Goal: Transaction & Acquisition: Purchase product/service

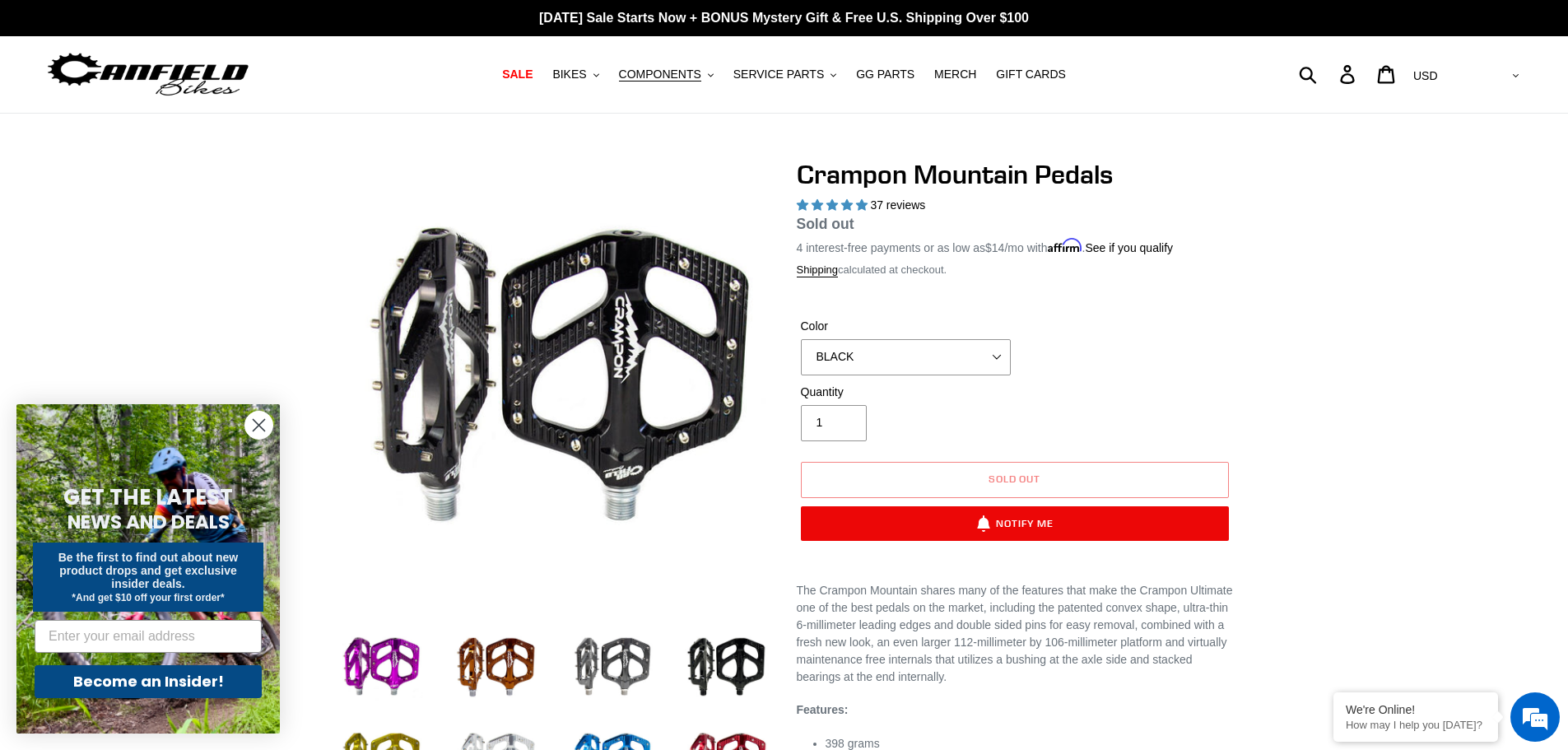
select select "highest-rating"
click at [944, 355] on select "GRAY BLACK STEALTH - Sold out POLISHED RED BLUE [GEOGRAPHIC_DATA] ORANGE PNW GR…" at bounding box center [906, 357] width 209 height 36
click at [801, 339] on select "GRAY BLACK STEALTH - Sold out POLISHED RED BLUE [GEOGRAPHIC_DATA] ORANGE PNW GR…" at bounding box center [906, 357] width 209 height 36
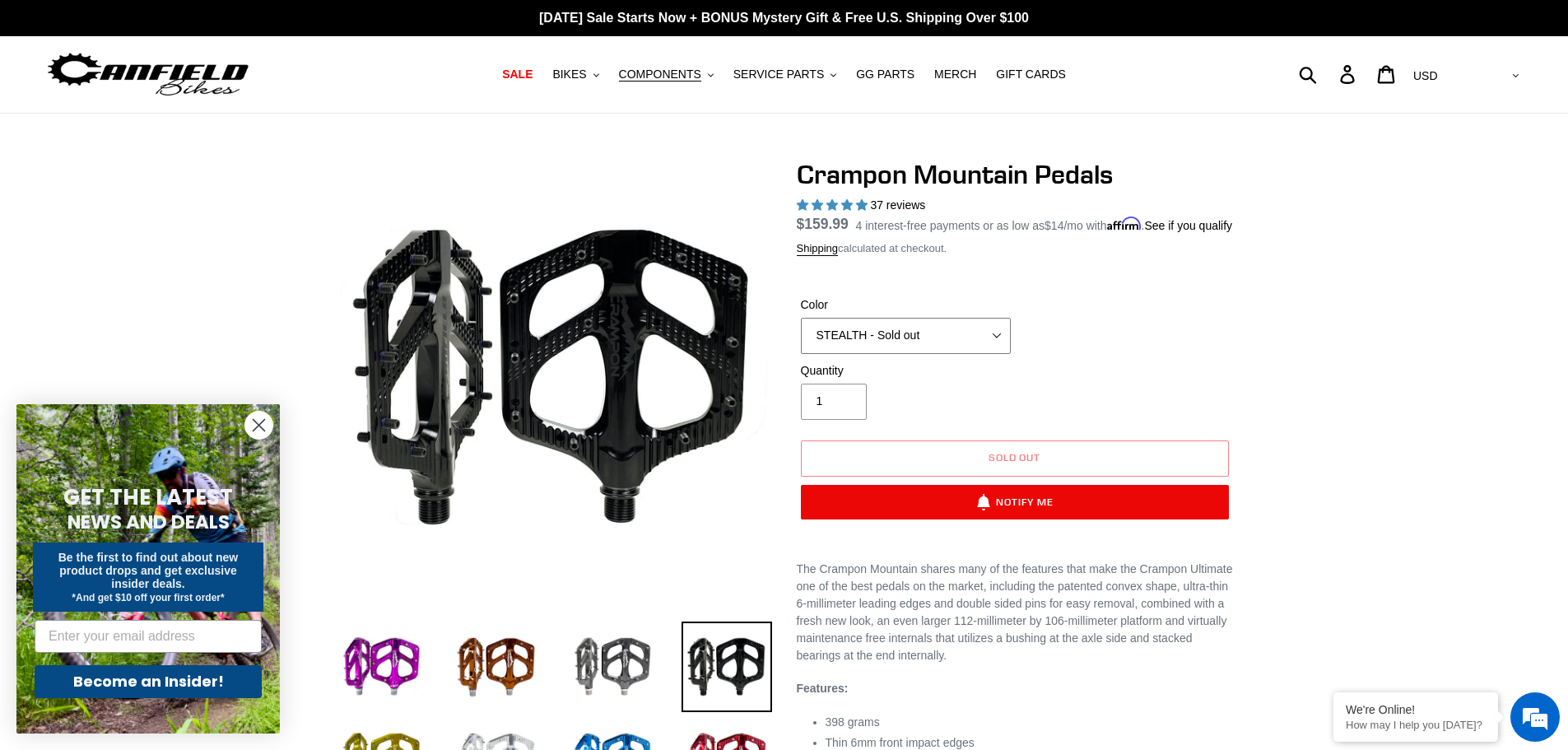
click at [904, 354] on select "GRAY BLACK STEALTH - Sold out POLISHED RED BLUE [GEOGRAPHIC_DATA] ORANGE PNW GR…" at bounding box center [906, 335] width 209 height 36
select select "BLACK"
click at [801, 336] on select "GRAY BLACK STEALTH - Sold out POLISHED RED BLUE [GEOGRAPHIC_DATA] ORANGE PNW GR…" at bounding box center [906, 335] width 209 height 36
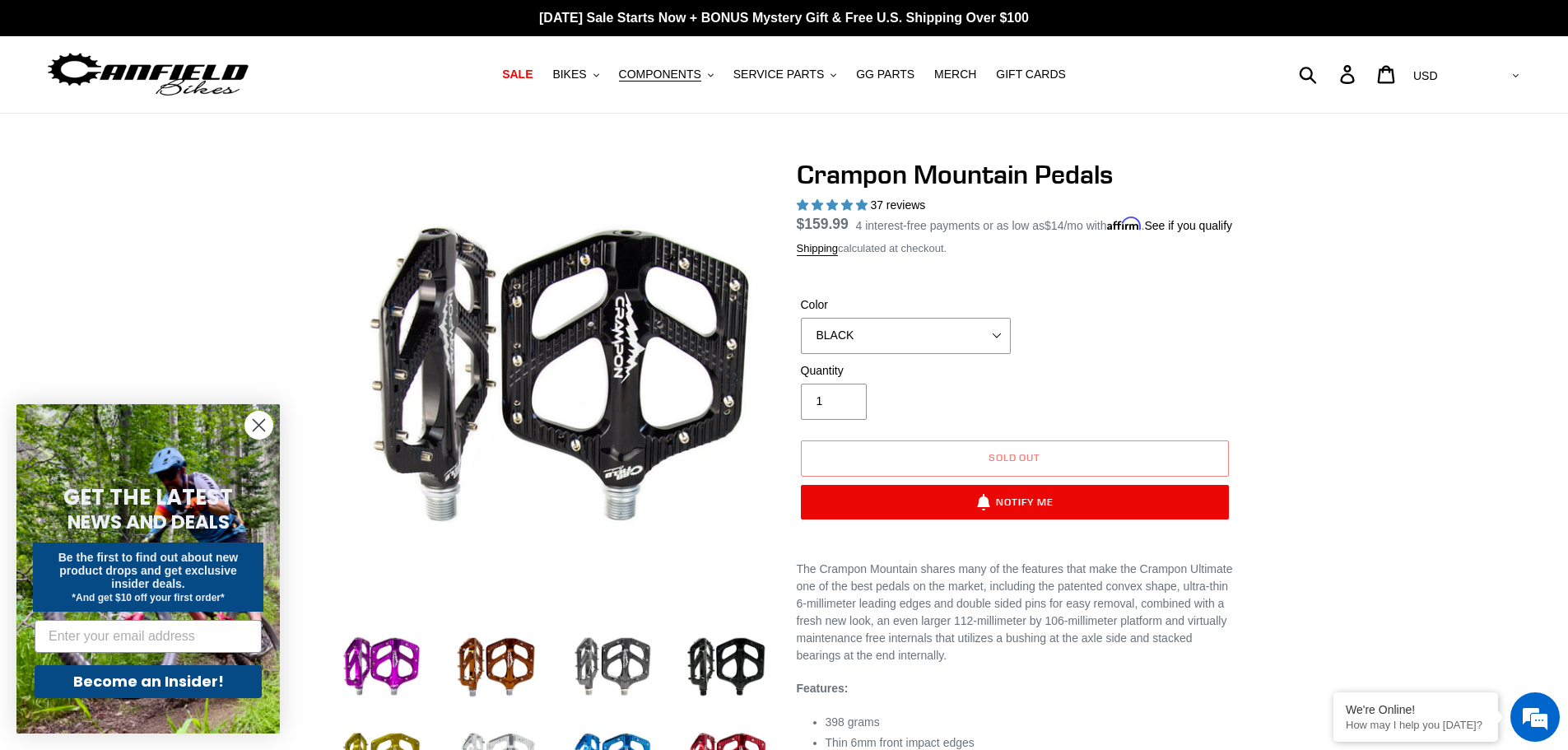
click at [1311, 360] on div at bounding box center [784, 584] width 1568 height 849
